Goal: Entertainment & Leisure: Consume media (video, audio)

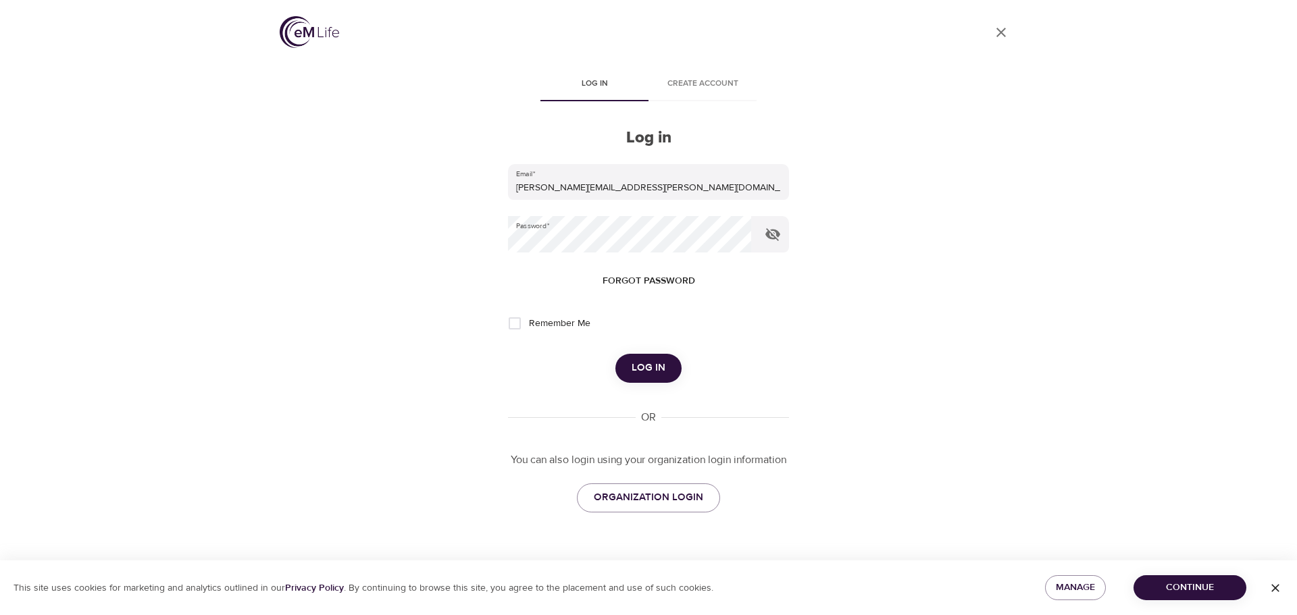
click at [641, 372] on span "Log in" at bounding box center [649, 368] width 34 height 18
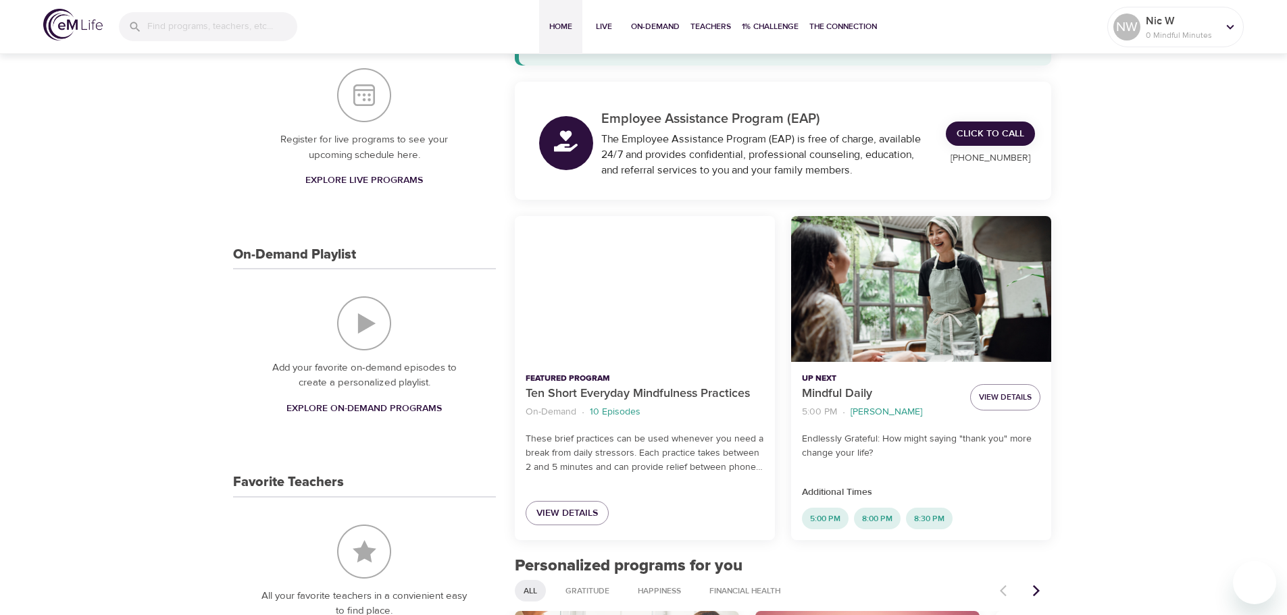
scroll to position [203, 0]
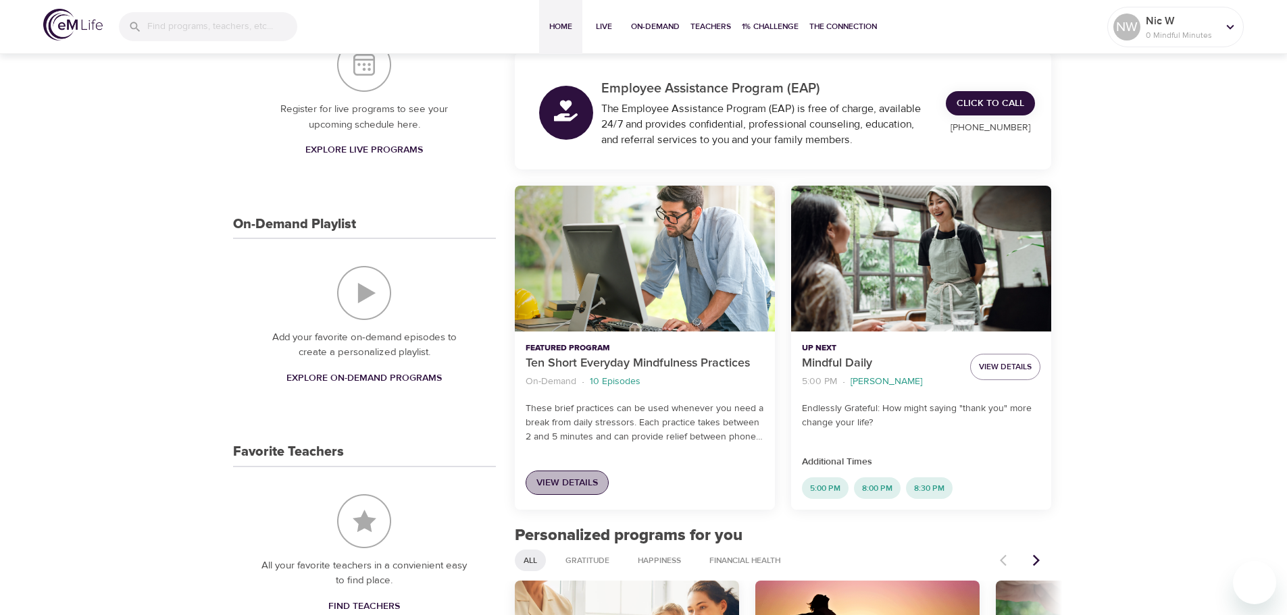
click at [562, 488] on span "View Details" at bounding box center [566, 483] width 61 height 17
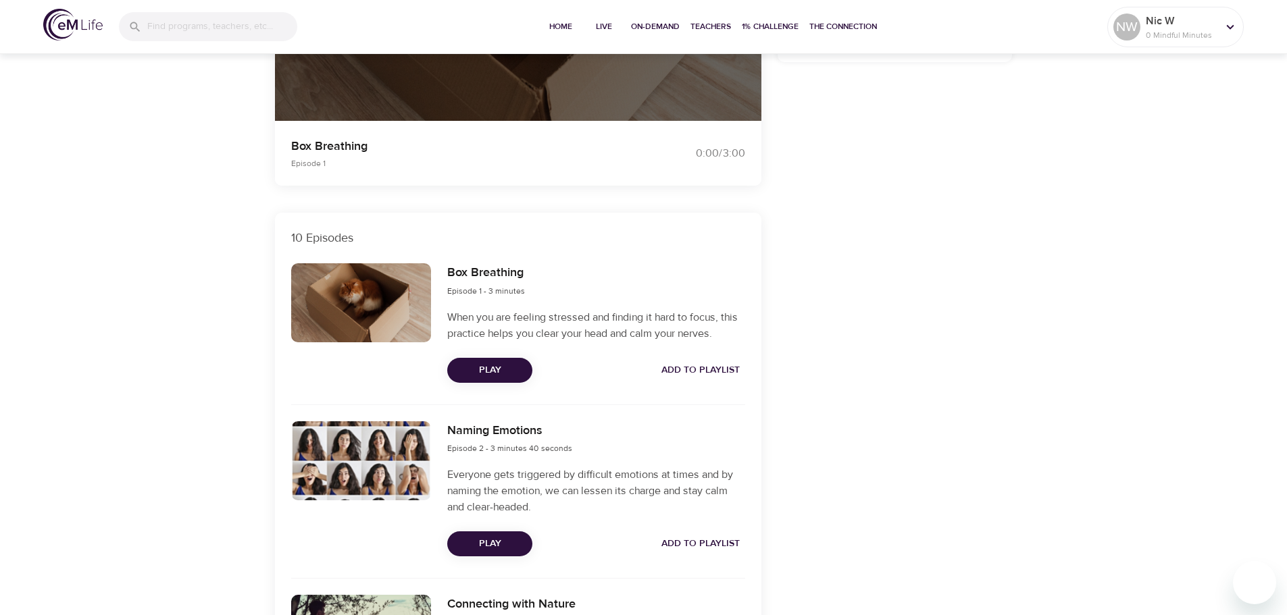
scroll to position [338, 0]
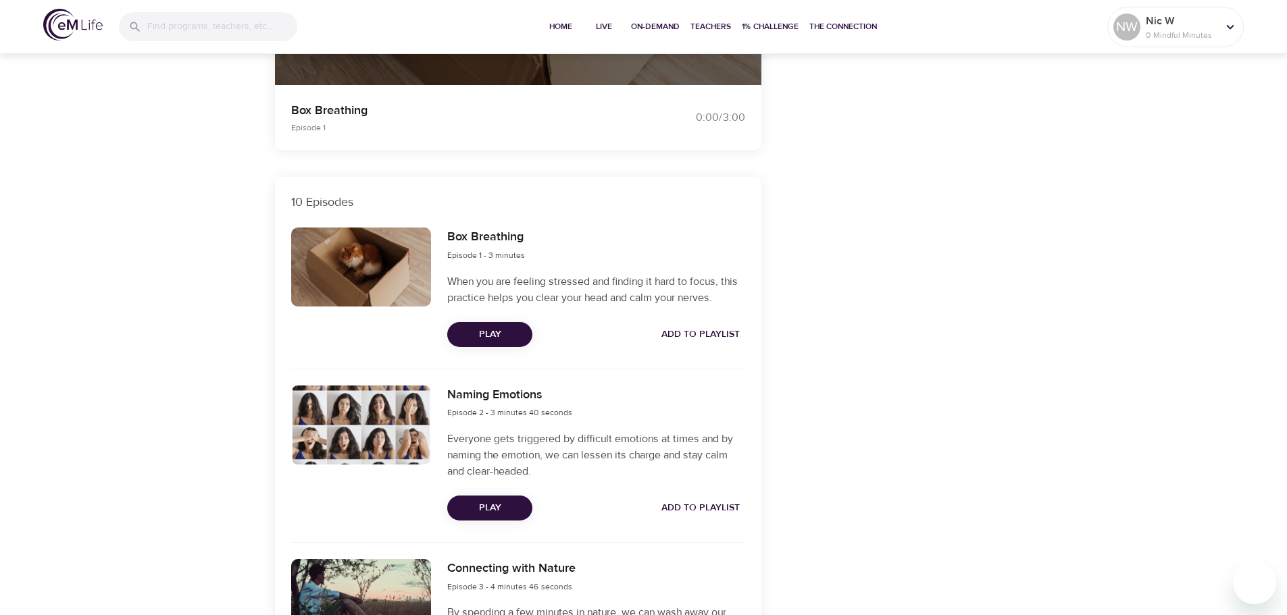
click at [487, 326] on button "Play" at bounding box center [489, 334] width 85 height 25
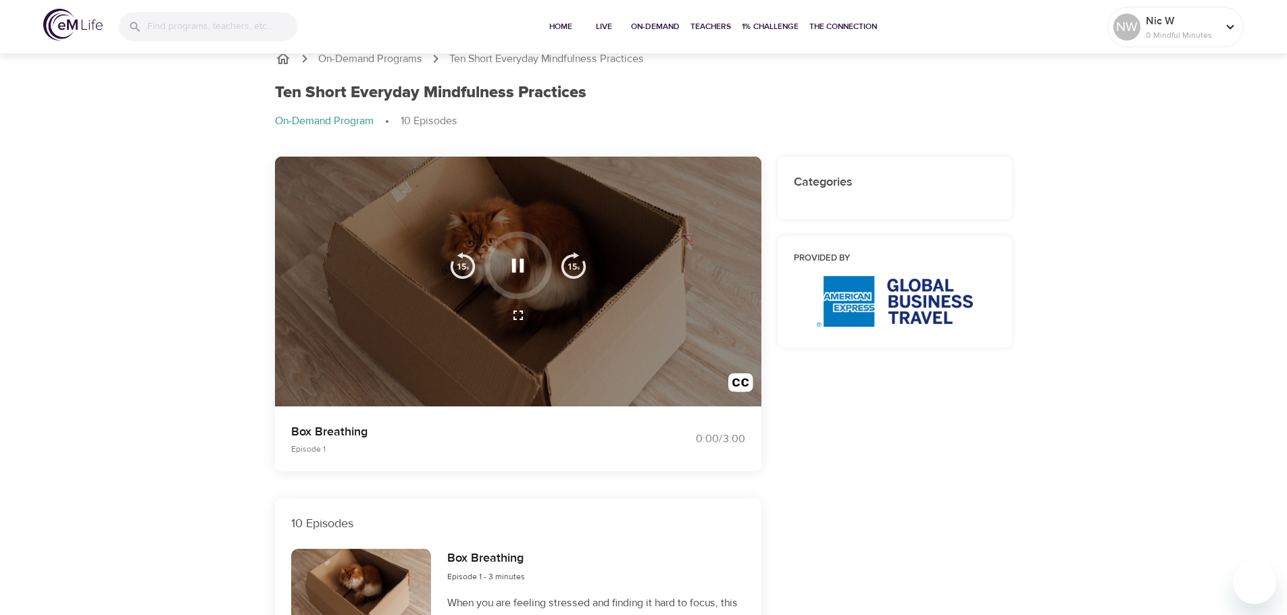
scroll to position [0, 0]
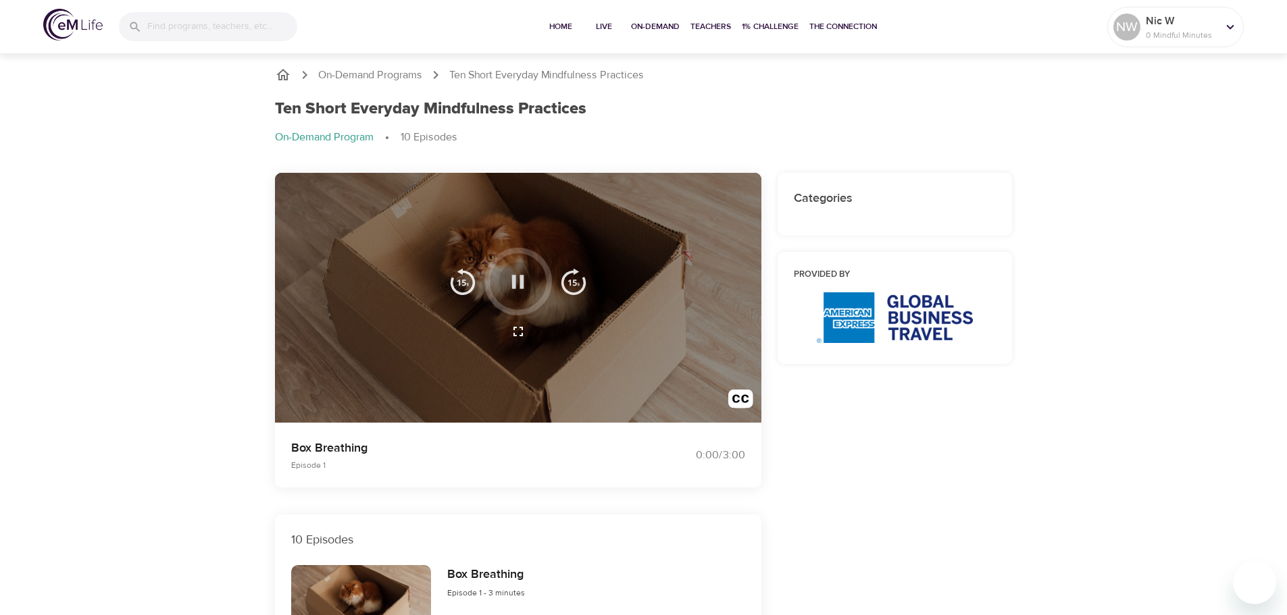
click at [513, 280] on icon "button" at bounding box center [518, 282] width 12 height 14
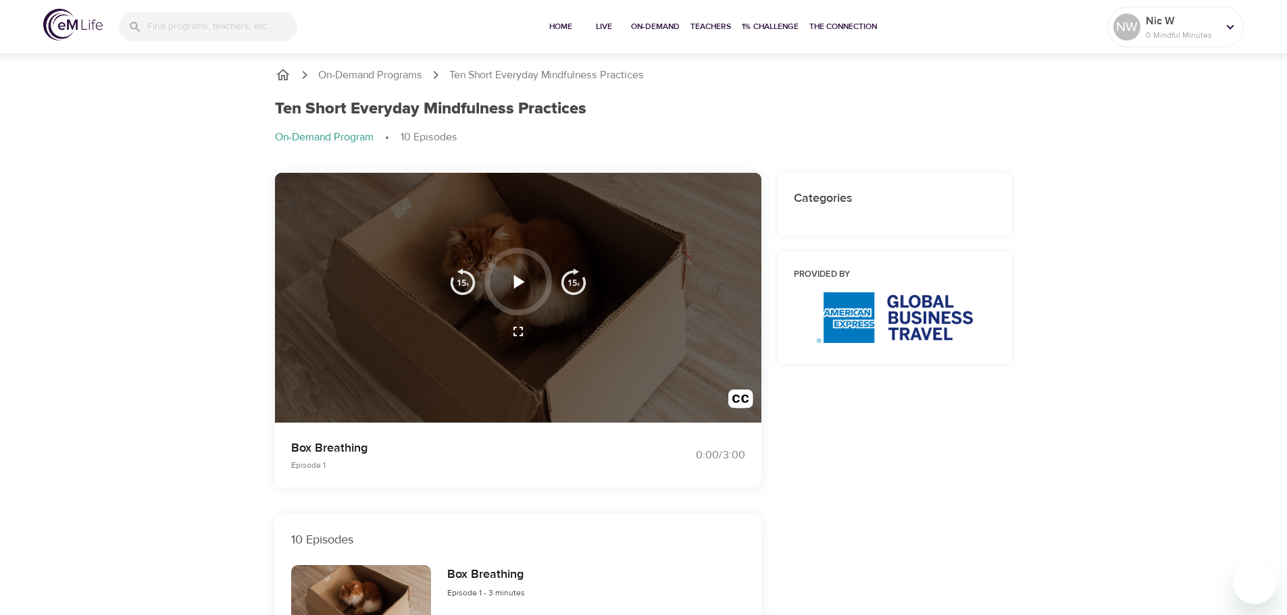
click at [522, 284] on icon "button" at bounding box center [518, 282] width 24 height 24
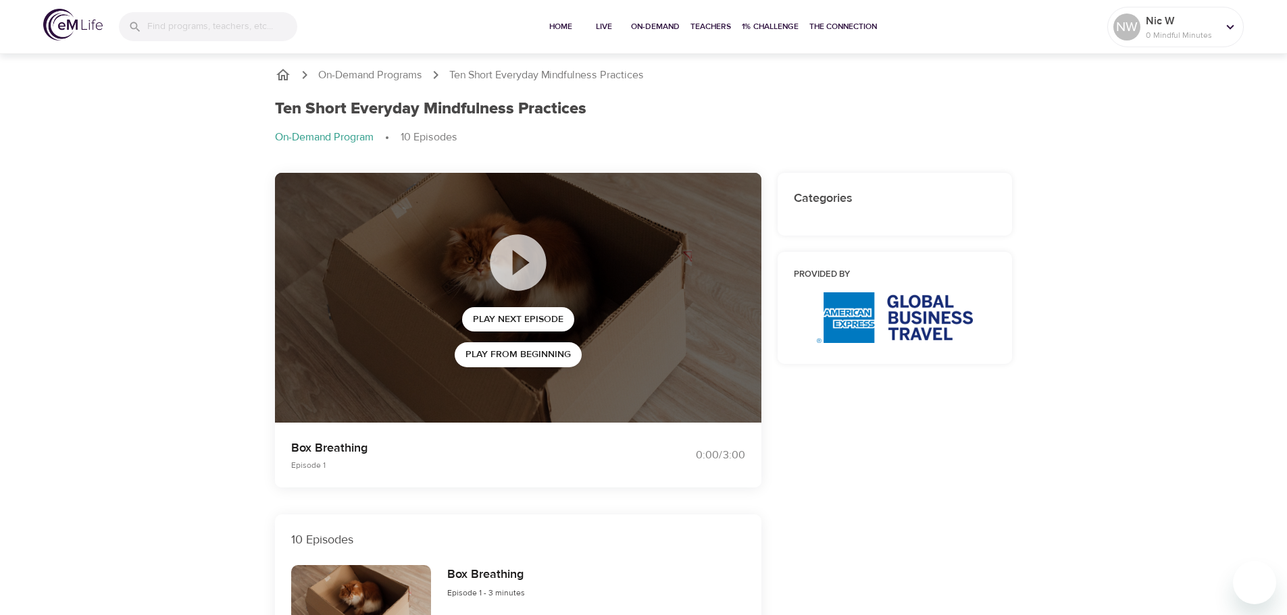
click at [67, 20] on img at bounding box center [72, 25] width 59 height 32
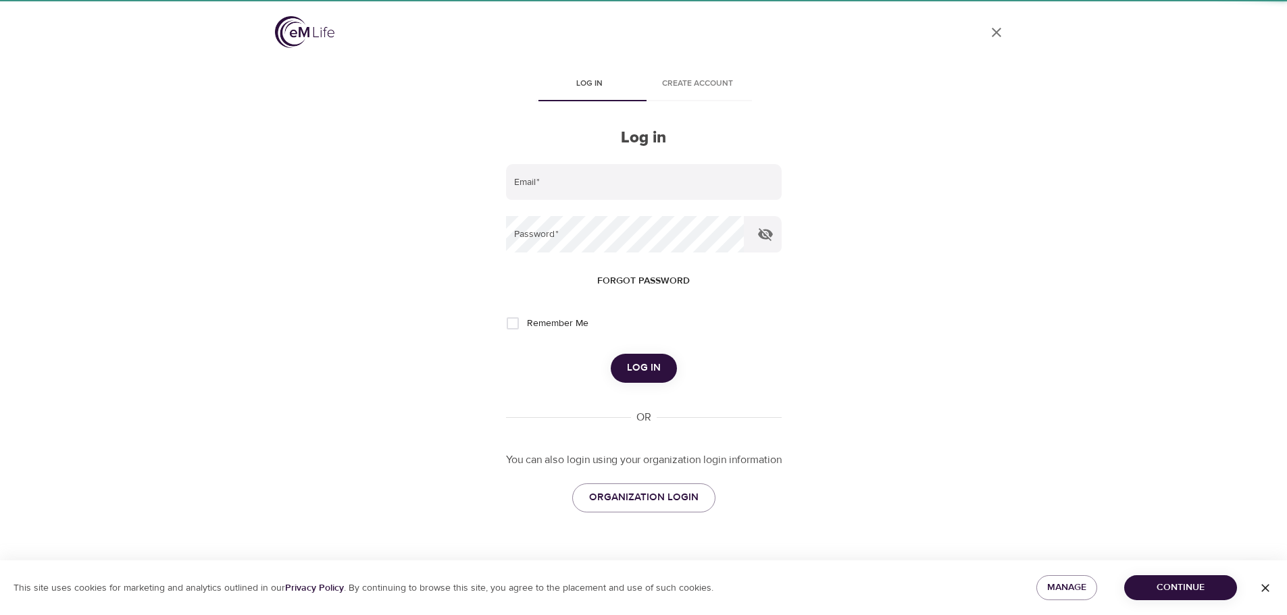
type input "[PERSON_NAME][EMAIL_ADDRESS][PERSON_NAME][DOMAIN_NAME]"
